Goal: Entertainment & Leisure: Consume media (video, audio)

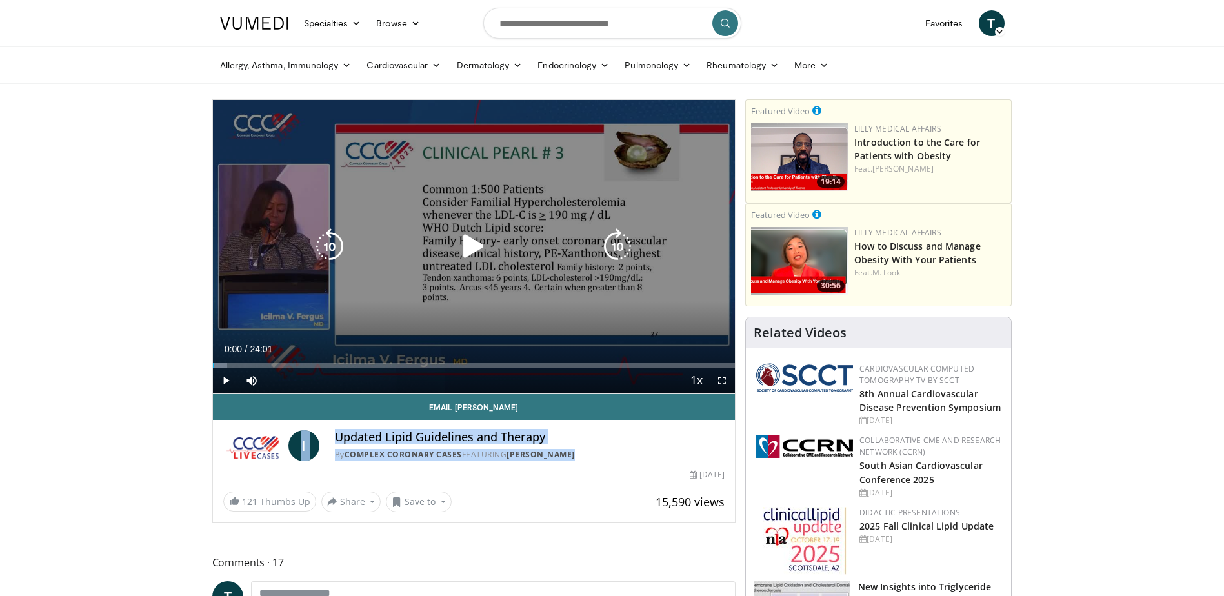
click at [478, 243] on icon "Video Player" at bounding box center [474, 246] width 36 height 36
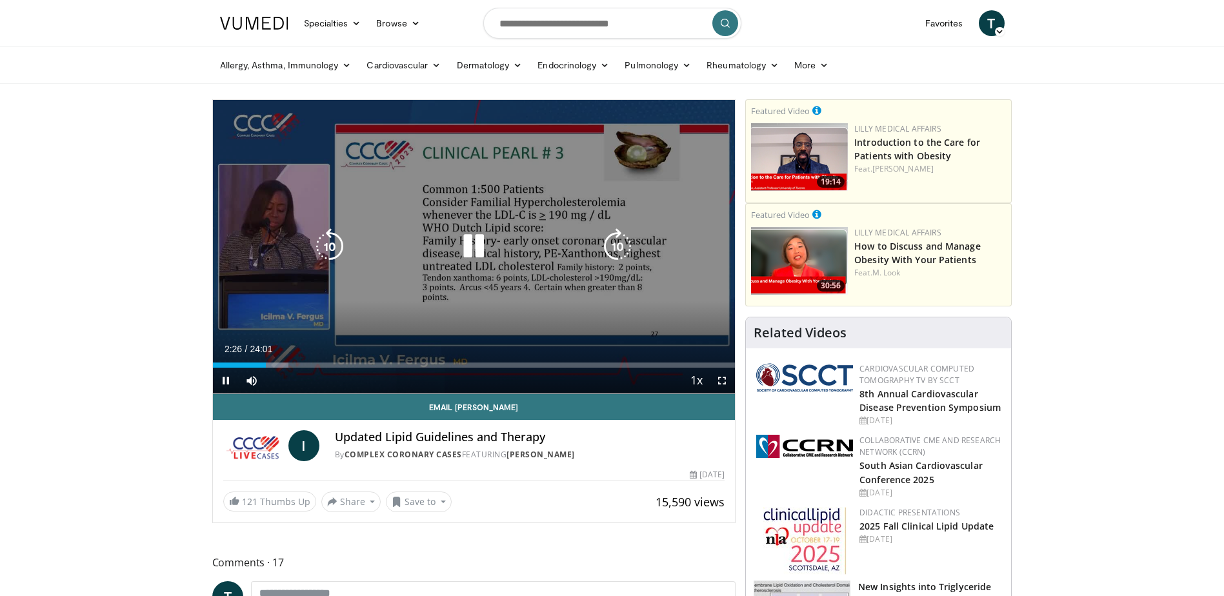
click at [456, 252] on icon "Video Player" at bounding box center [474, 246] width 36 height 36
click at [507, 198] on div "10 seconds Tap to unmute" at bounding box center [474, 247] width 523 height 294
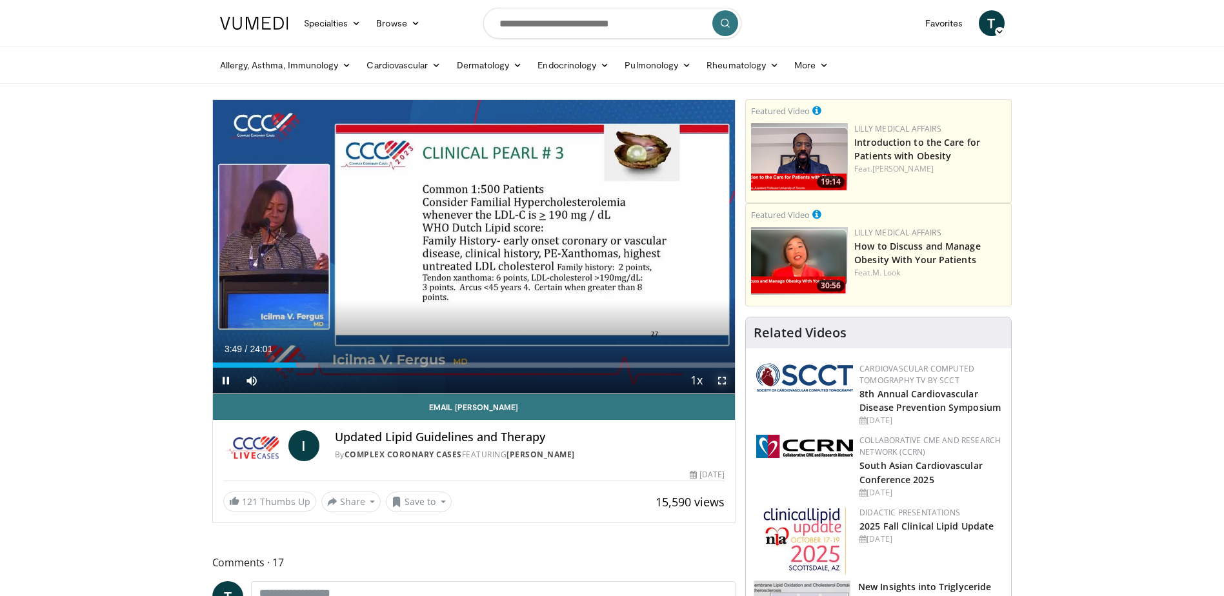
click at [724, 381] on span "Video Player" at bounding box center [722, 381] width 26 height 26
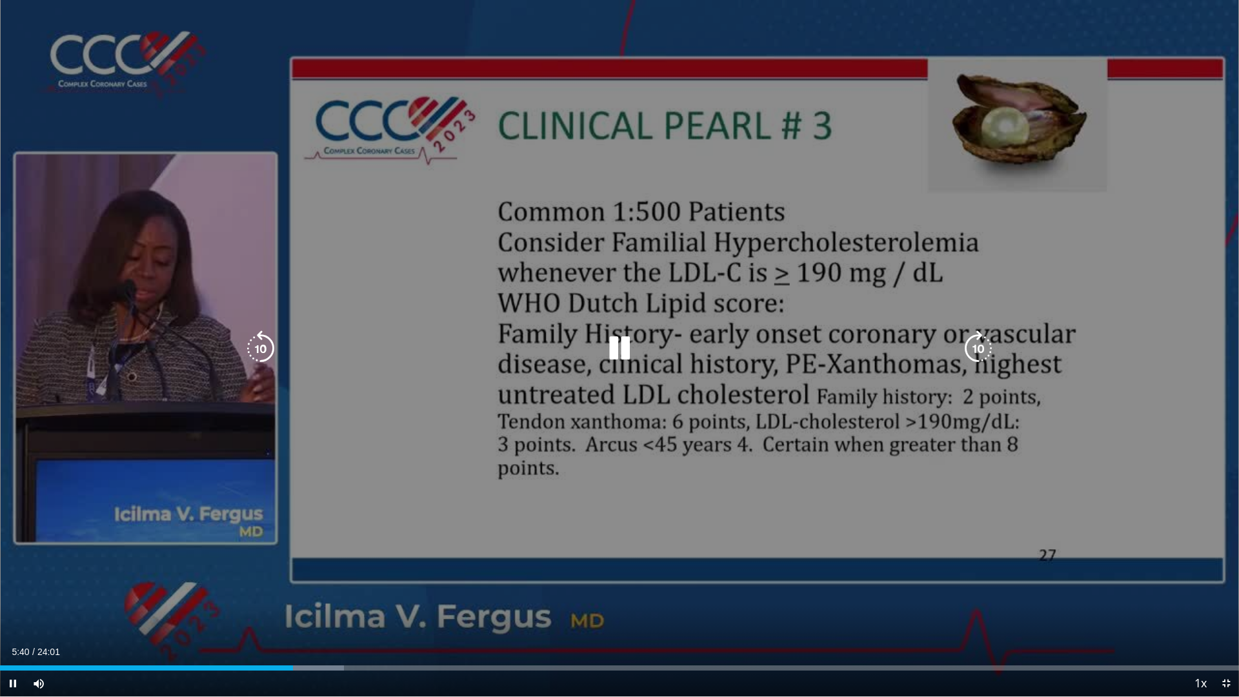
click at [275, 339] on icon "Video Player" at bounding box center [261, 348] width 36 height 36
click at [627, 347] on icon "Video Player" at bounding box center [620, 348] width 36 height 36
click at [604, 352] on icon "Video Player" at bounding box center [620, 348] width 36 height 36
click at [624, 347] on icon "Video Player" at bounding box center [620, 348] width 36 height 36
